Goal: Feedback & Contribution: Leave review/rating

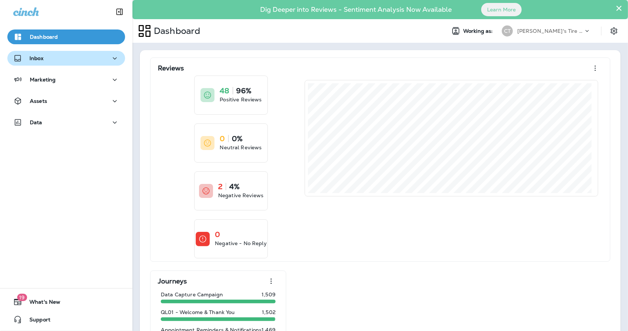
click at [47, 60] on div "Inbox" at bounding box center [66, 58] width 106 height 9
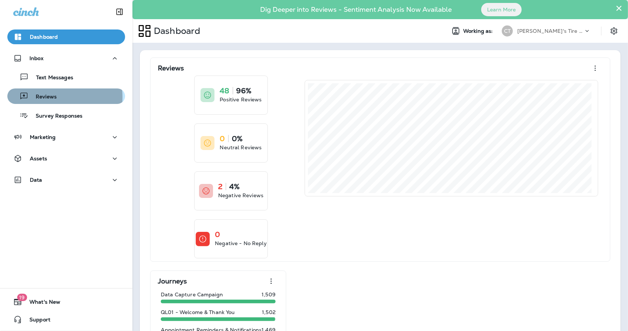
click at [52, 97] on p "Reviews" at bounding box center [42, 96] width 28 height 7
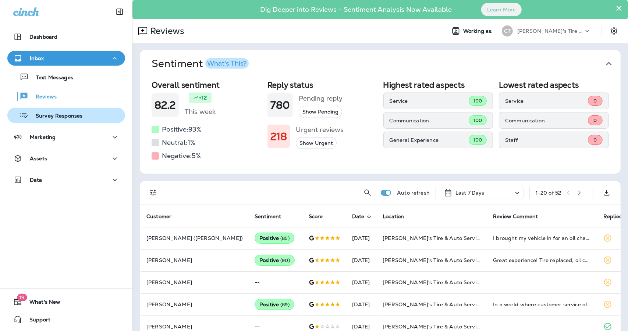
click at [54, 123] on button "Survey Responses" at bounding box center [66, 114] width 118 height 15
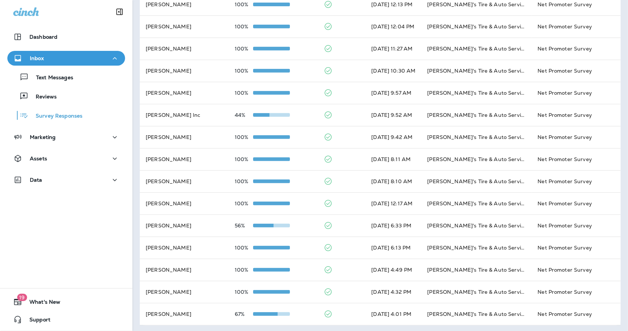
scroll to position [215, 0]
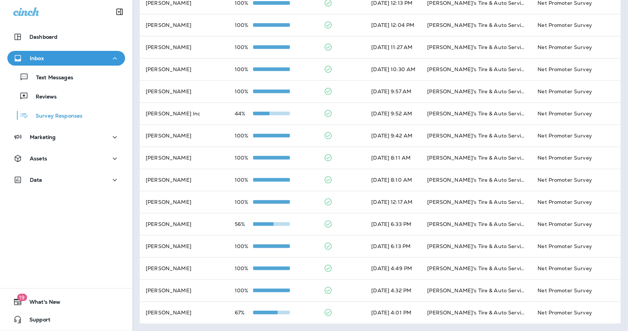
click at [620, 261] on div "Last 7 Days 1 - 20 of 94 Customer Name Overall Score Completed Last Answered so…" at bounding box center [381, 79] width 496 height 503
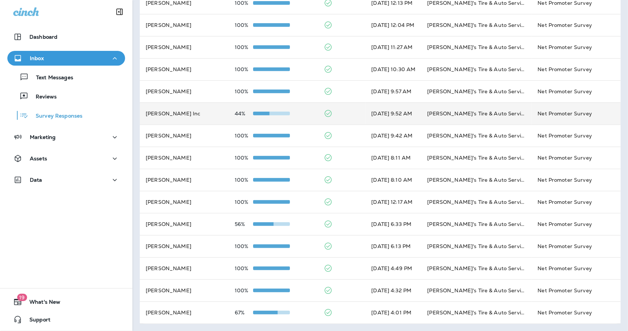
click at [301, 111] on div "44%" at bounding box center [273, 113] width 77 height 6
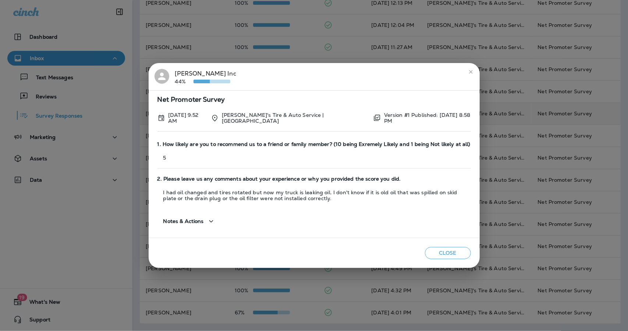
click at [469, 70] on icon "close" at bounding box center [471, 72] width 6 height 6
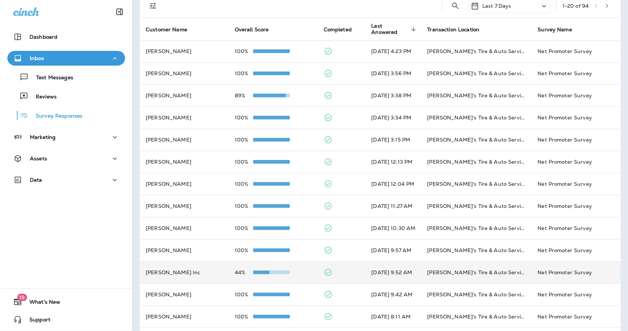
scroll to position [0, 0]
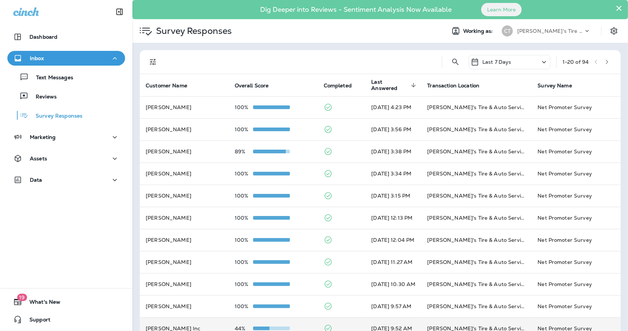
click at [25, 6] on div at bounding box center [66, 11] width 133 height 22
